Goal: Task Accomplishment & Management: Complete application form

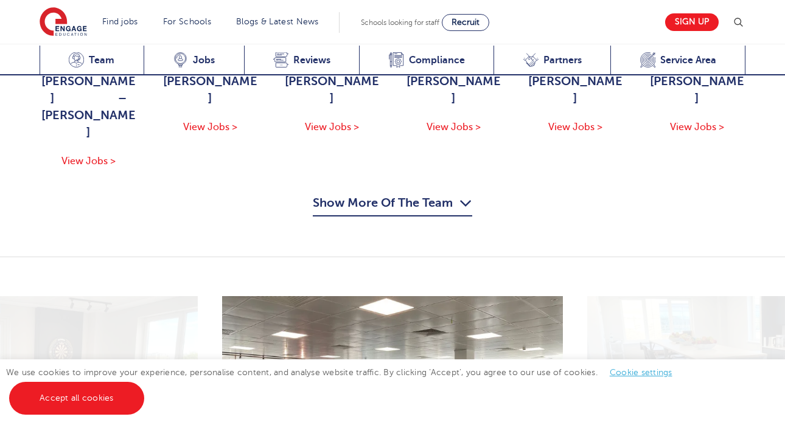
scroll to position [1398, 0]
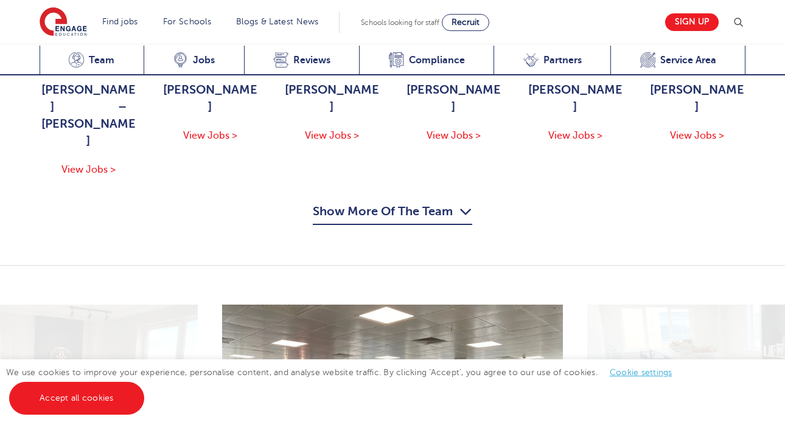
click at [372, 202] on button "Show More Of The Team" at bounding box center [392, 213] width 159 height 23
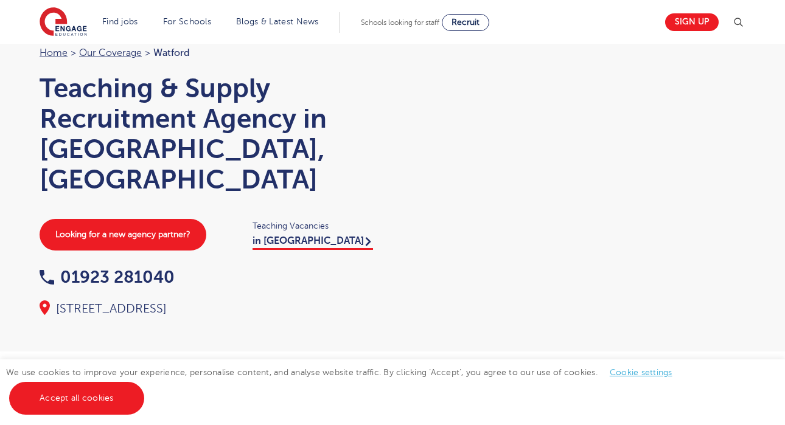
scroll to position [0, 0]
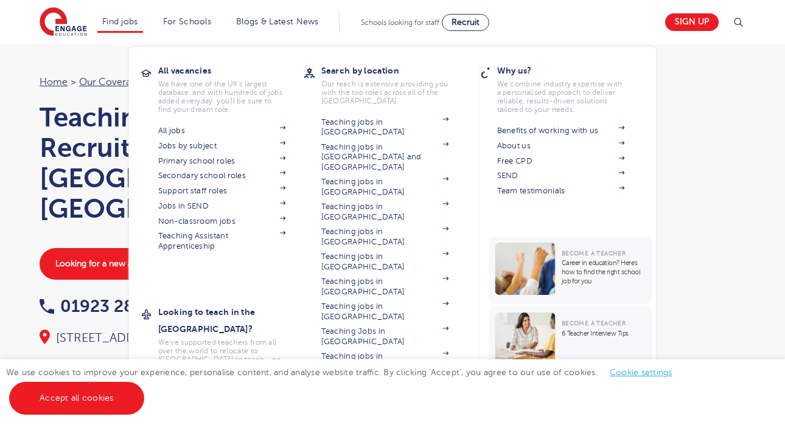
click at [129, 27] on li "Find jobs All vacancies We have one of the UK's largest database. and with hund…" at bounding box center [120, 22] width 46 height 21
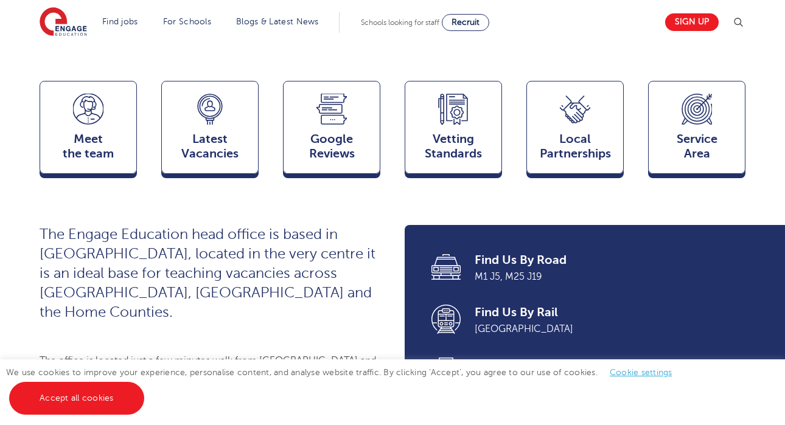
scroll to position [336, 0]
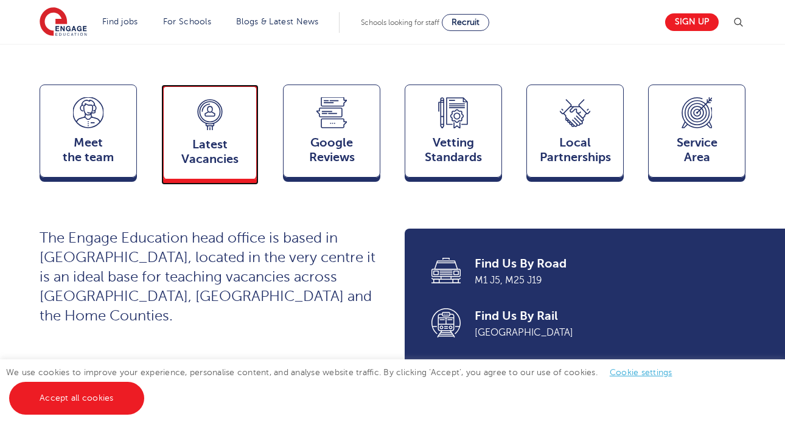
click at [235, 137] on span "Latest Vacancies" at bounding box center [210, 151] width 80 height 29
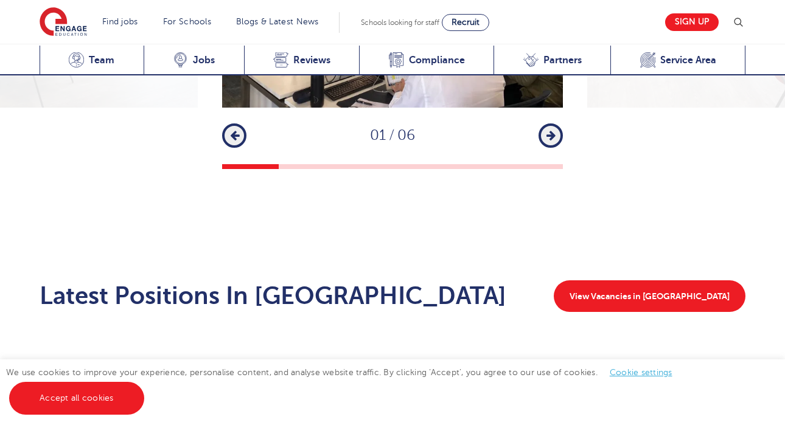
scroll to position [2363, 0]
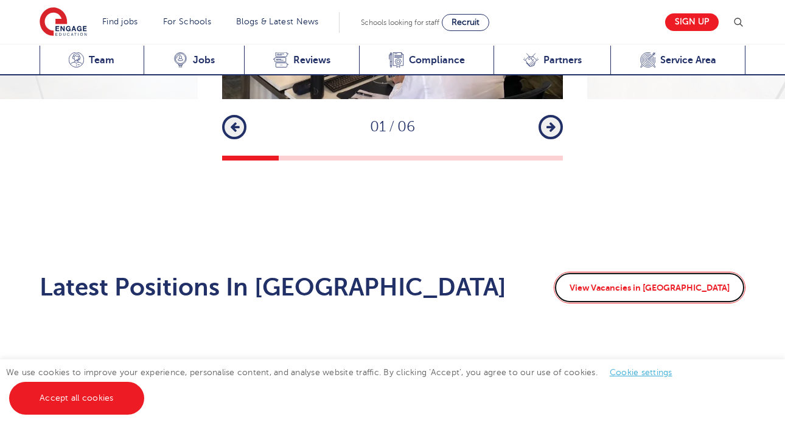
click at [659, 272] on link "View Vacancies in Watford" at bounding box center [649, 288] width 192 height 32
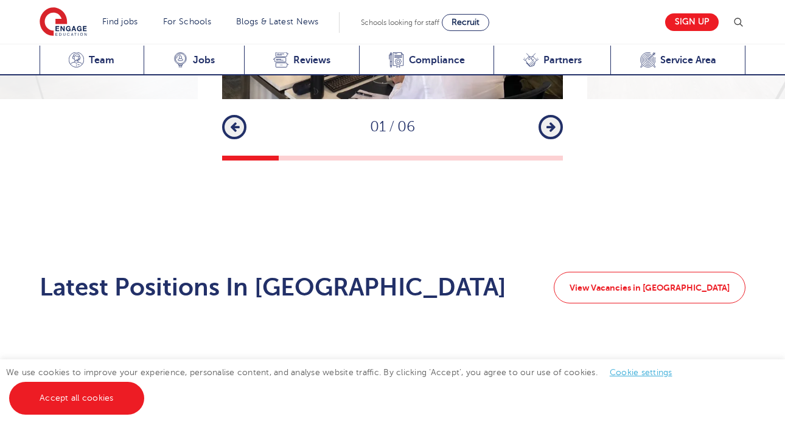
scroll to position [2528, 0]
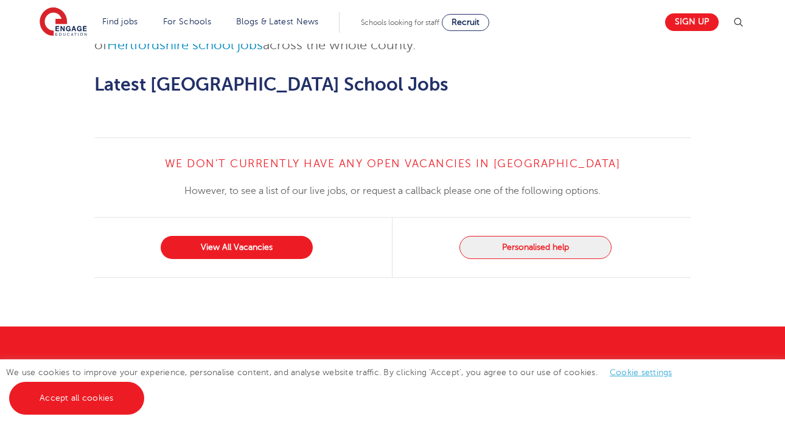
scroll to position [1398, 0]
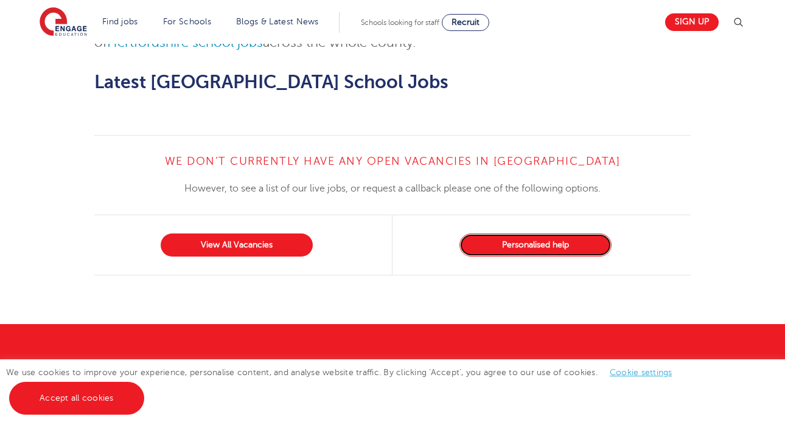
click at [602, 234] on button "Personalised help" at bounding box center [535, 245] width 152 height 23
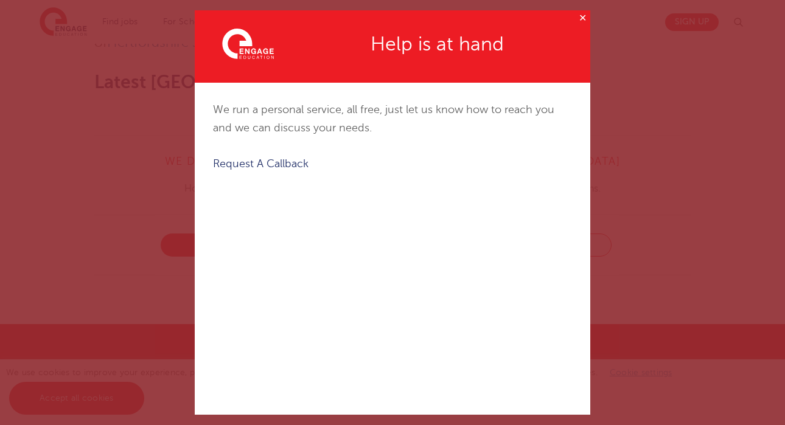
click at [580, 18] on button "✕" at bounding box center [582, 17] width 15 height 15
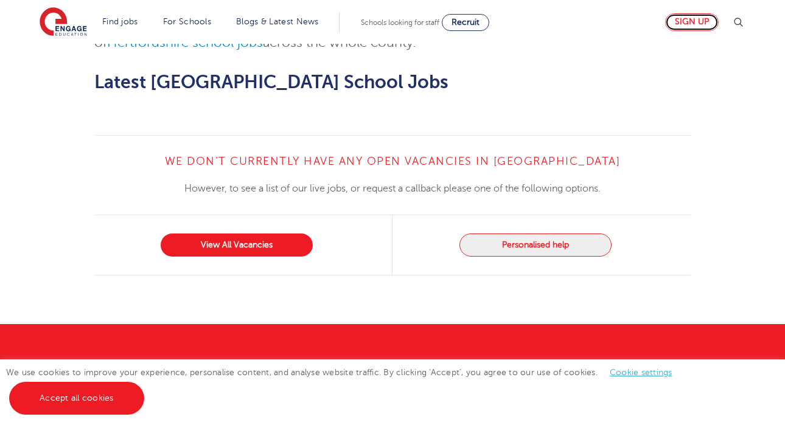
click at [679, 27] on link "Sign up" at bounding box center [692, 22] width 54 height 18
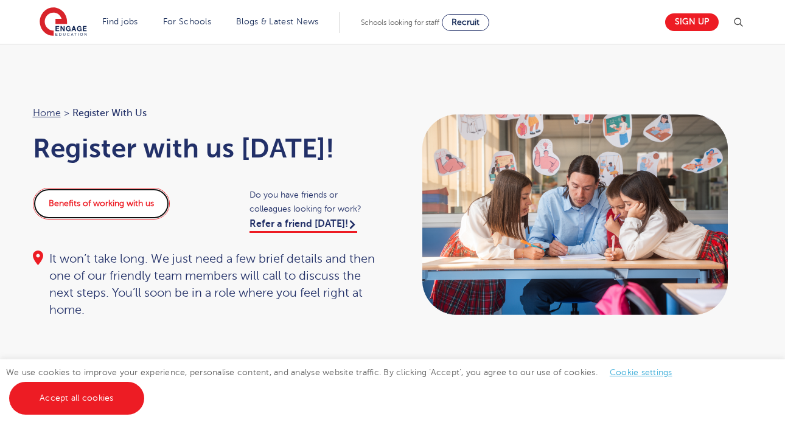
click at [120, 216] on link "Benefits of working with us" at bounding box center [101, 204] width 137 height 32
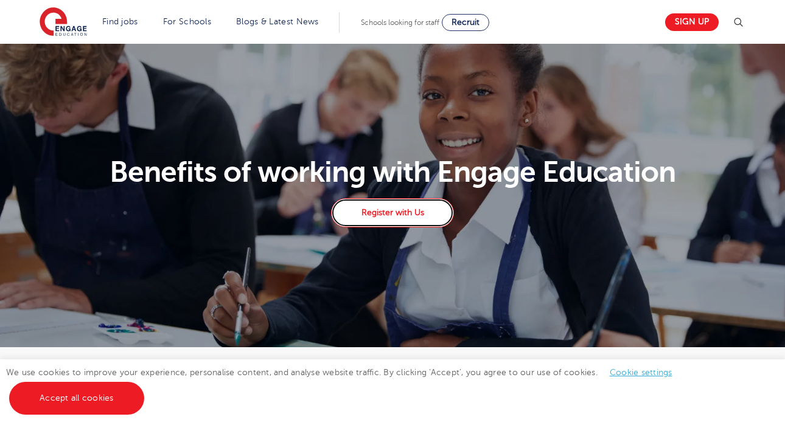
click at [393, 216] on link "Register with Us" at bounding box center [392, 212] width 123 height 29
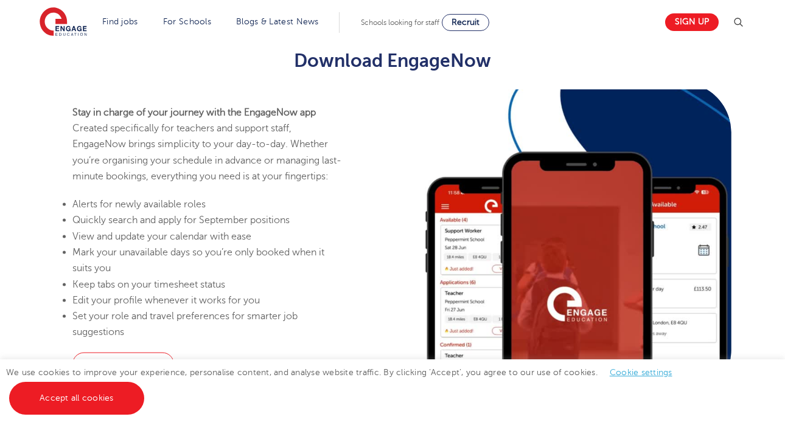
scroll to position [735, 0]
